Goal: Use online tool/utility: Utilize a website feature to perform a specific function

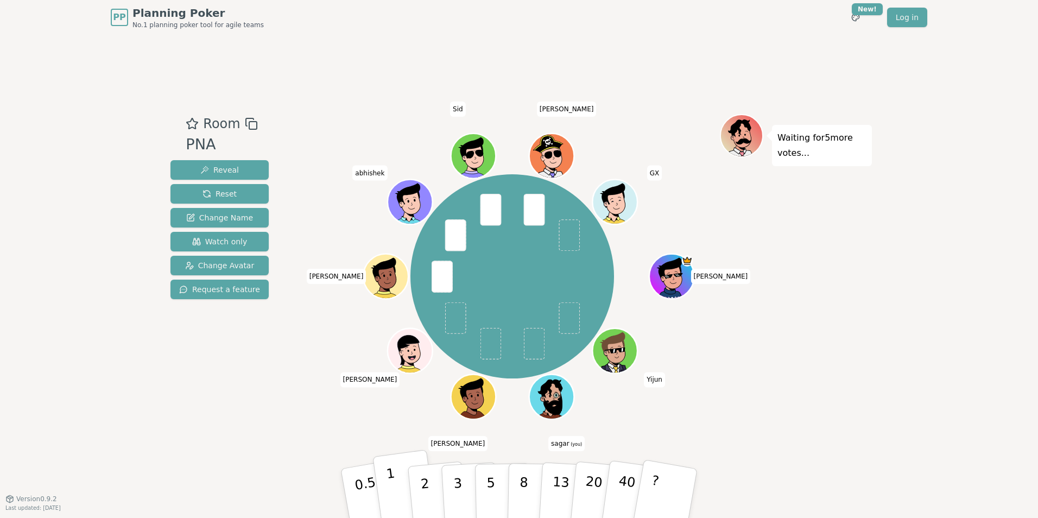
click at [408, 502] on button "1" at bounding box center [404, 494] width 65 height 88
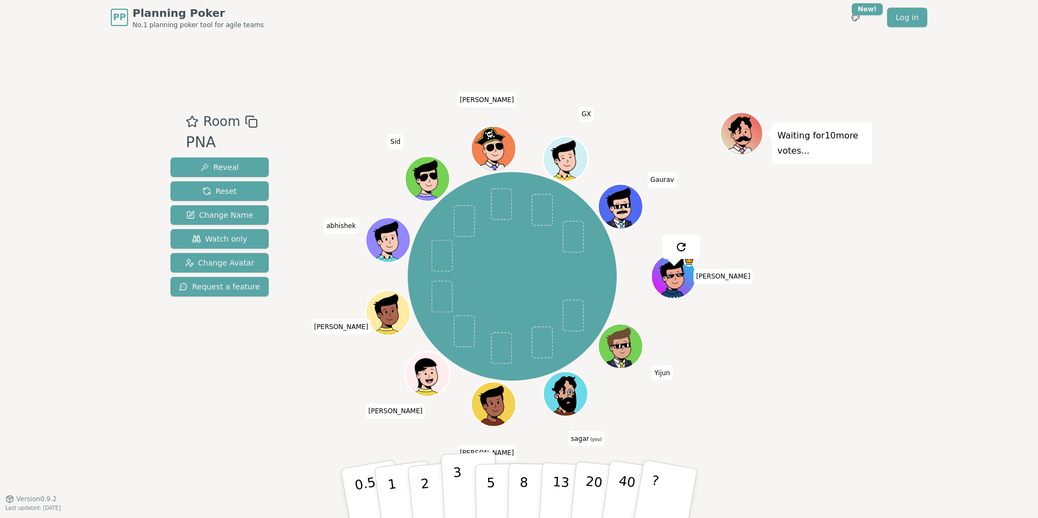
click at [454, 492] on p "3" at bounding box center [459, 494] width 12 height 59
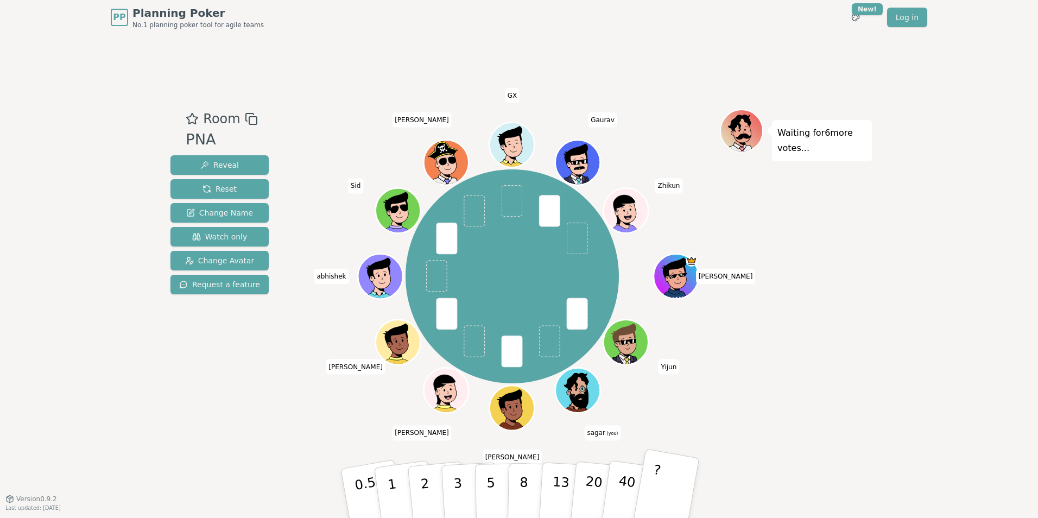
click at [655, 491] on p "?" at bounding box center [653, 491] width 17 height 59
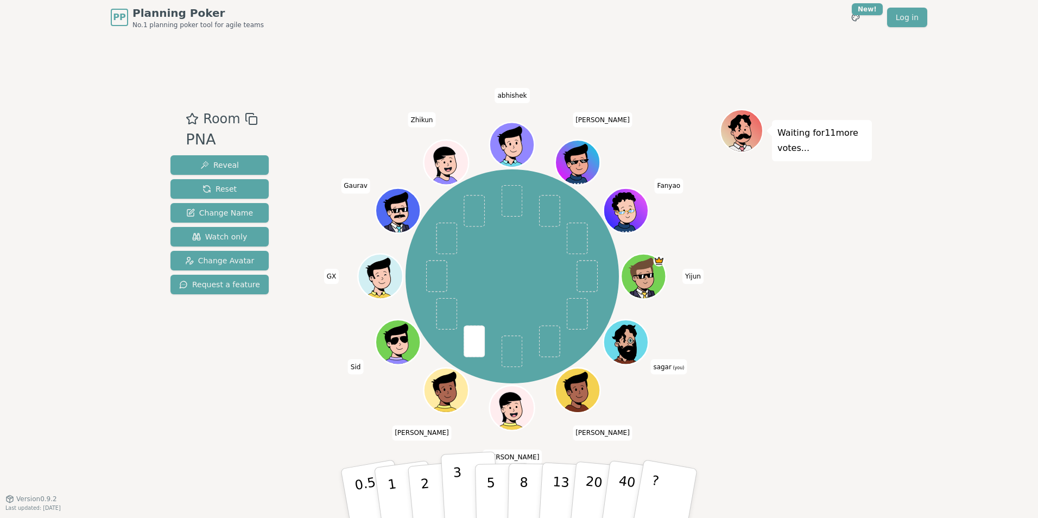
click at [456, 502] on p "3" at bounding box center [459, 494] width 12 height 59
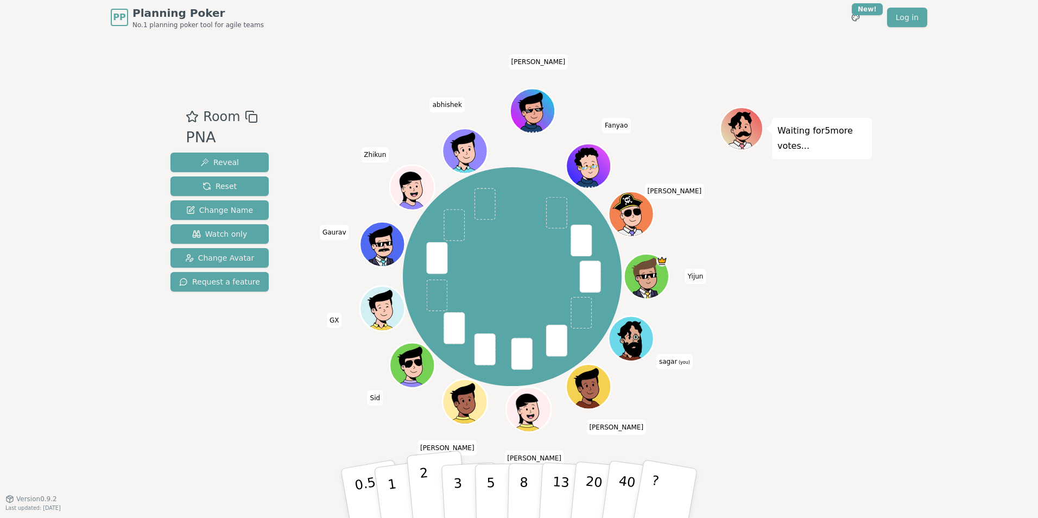
click at [429, 483] on button "2" at bounding box center [438, 494] width 62 height 86
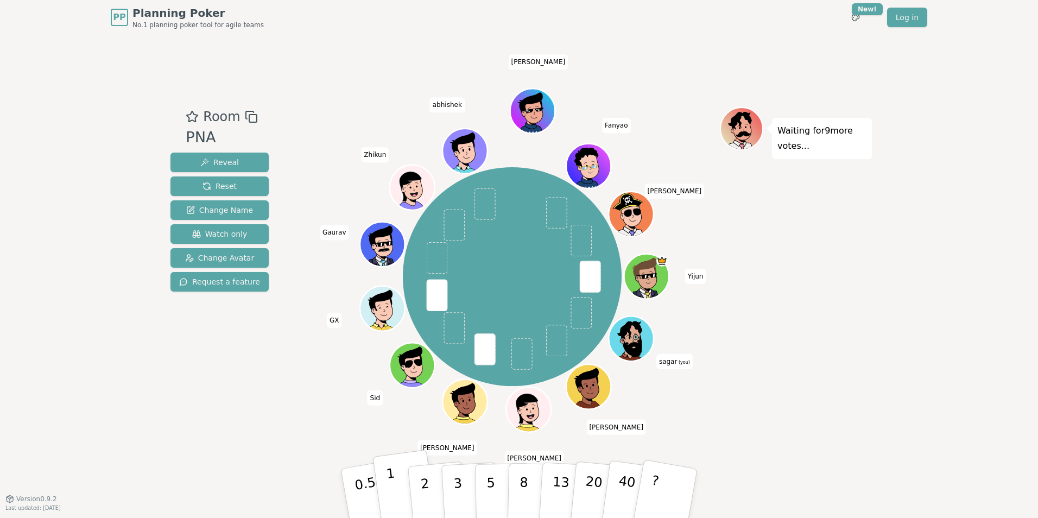
click at [391, 488] on p "1" at bounding box center [393, 494] width 16 height 59
click at [453, 486] on button "3" at bounding box center [470, 493] width 59 height 85
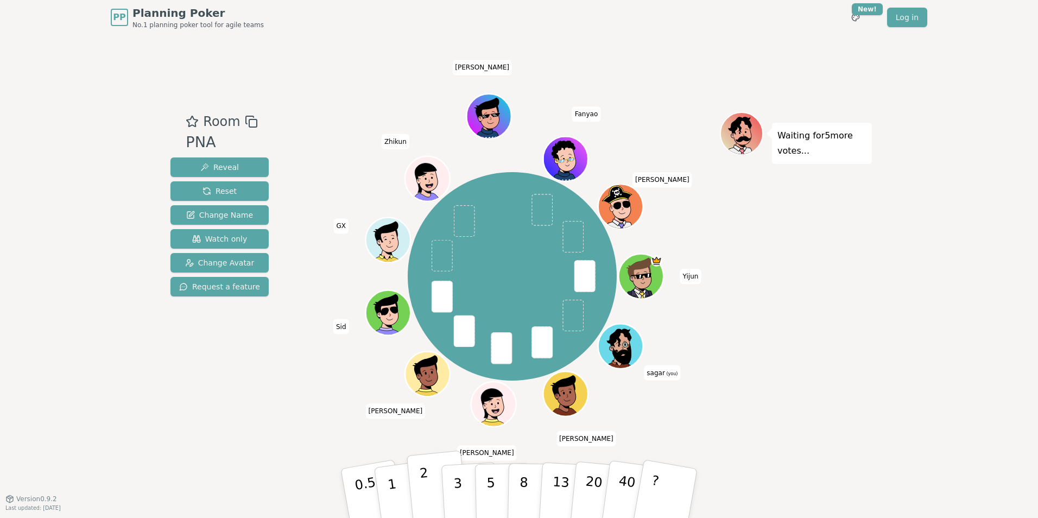
click at [423, 482] on p "2" at bounding box center [426, 494] width 14 height 59
click at [435, 482] on button "2" at bounding box center [438, 494] width 62 height 86
